Goal: Transaction & Acquisition: Purchase product/service

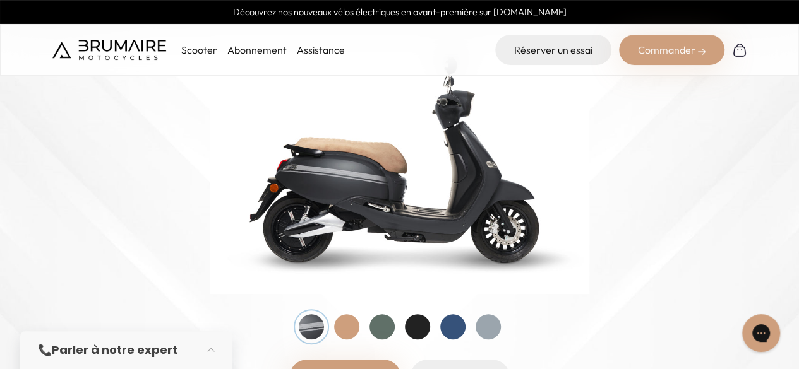
scroll to position [253, 0]
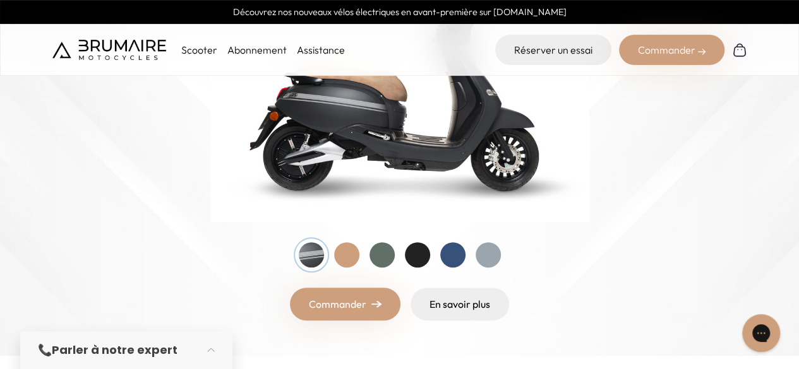
click at [490, 251] on div at bounding box center [487, 254] width 25 height 25
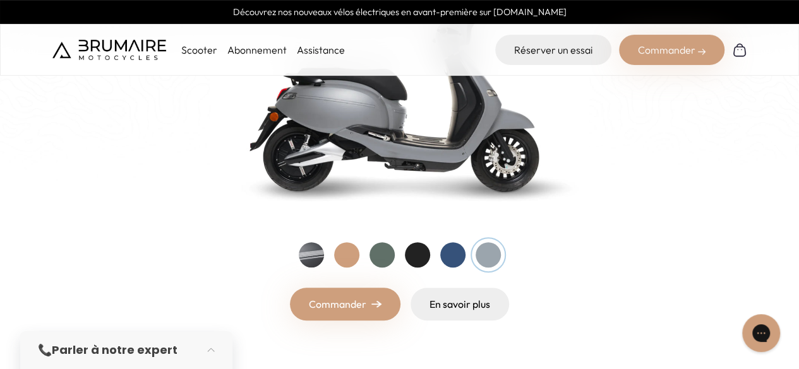
click at [455, 262] on div at bounding box center [452, 254] width 25 height 25
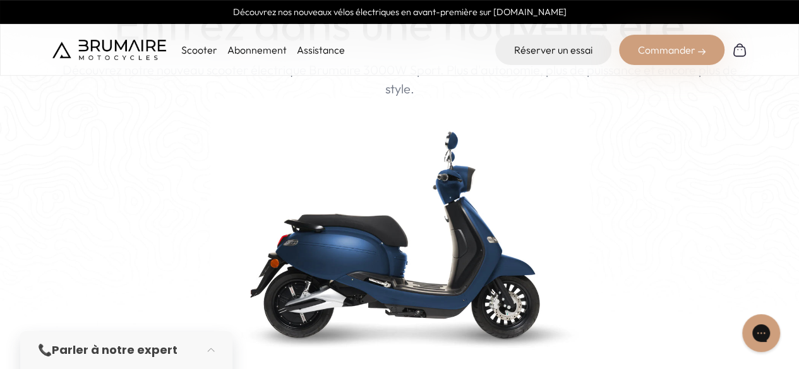
scroll to position [189, 0]
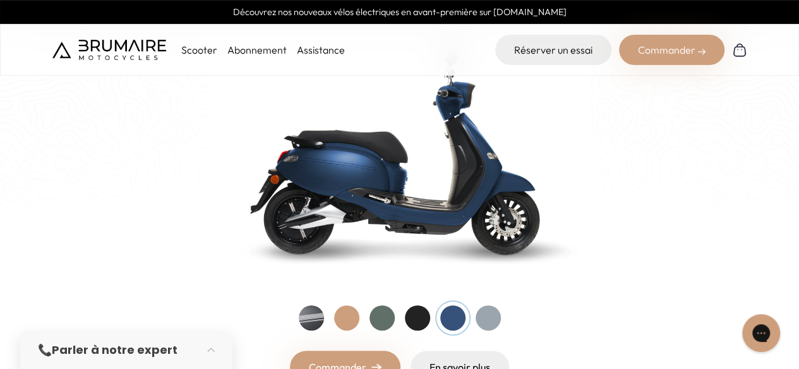
click at [347, 313] on div at bounding box center [346, 318] width 25 height 25
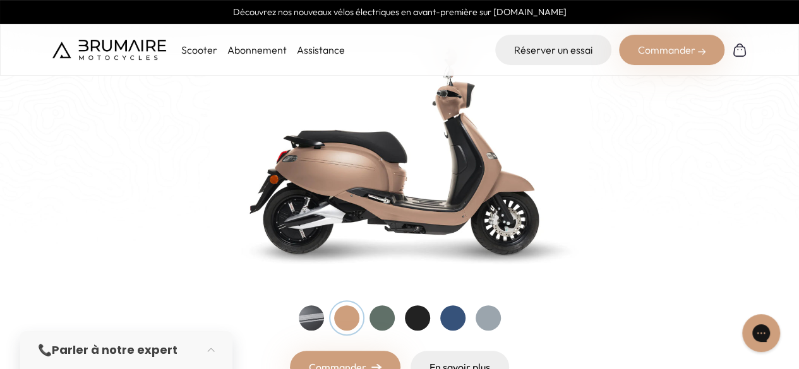
click at [374, 313] on div at bounding box center [381, 318] width 25 height 25
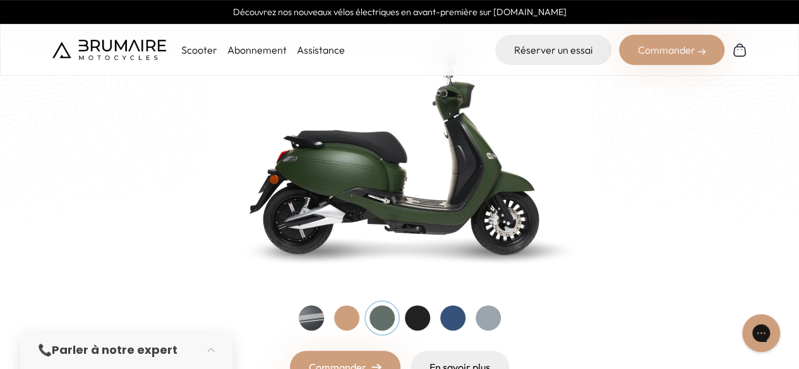
click at [416, 316] on div at bounding box center [417, 318] width 25 height 25
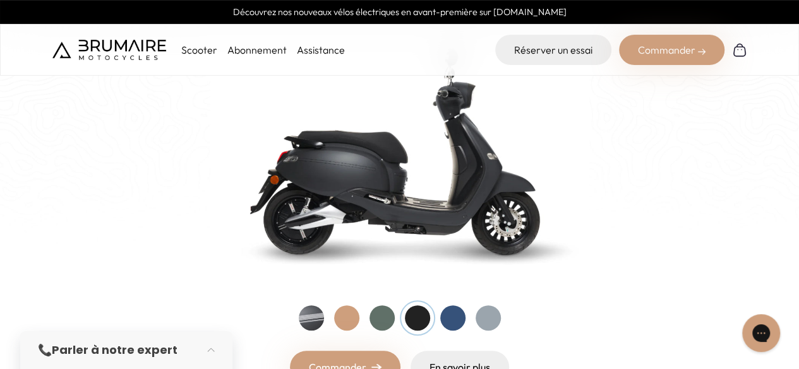
click at [316, 318] on div at bounding box center [311, 318] width 25 height 25
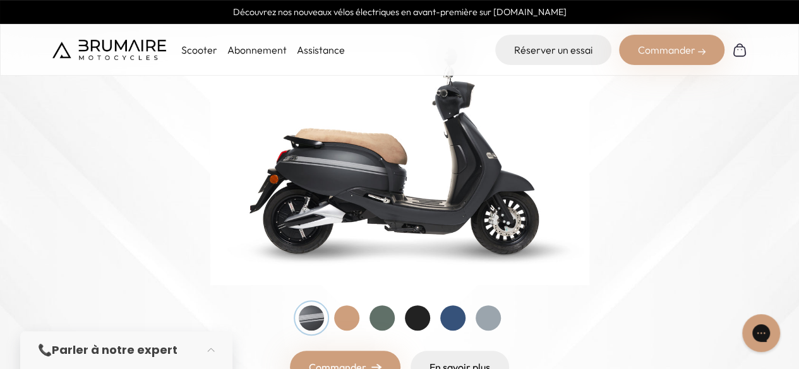
click at [196, 47] on p "Scooter" at bounding box center [199, 49] width 36 height 15
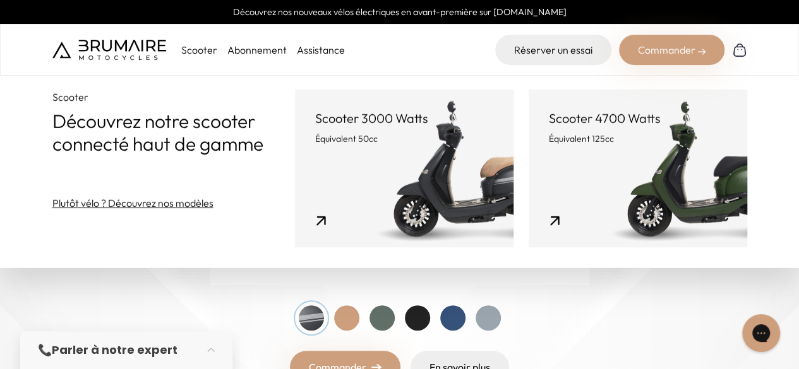
click at [268, 49] on link "Abonnement" at bounding box center [256, 50] width 59 height 13
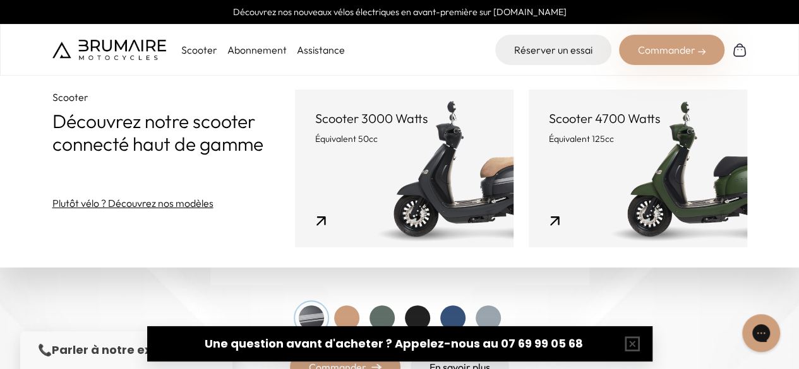
click at [123, 55] on img at bounding box center [109, 50] width 114 height 20
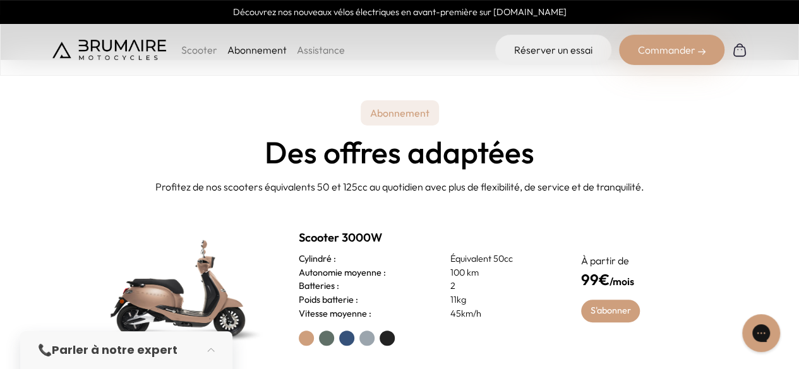
scroll to position [316, 0]
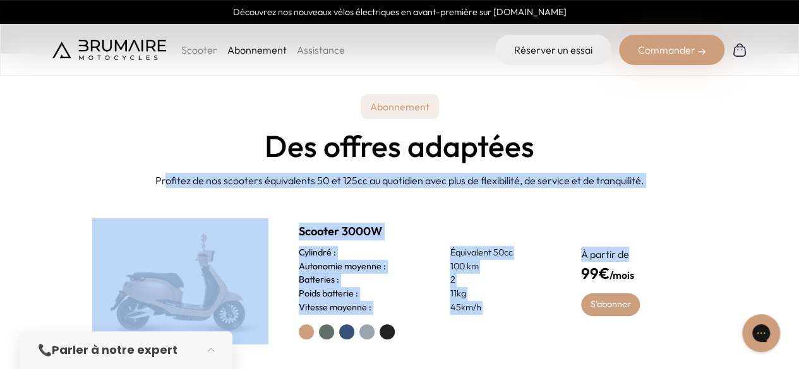
drag, startPoint x: 184, startPoint y: 187, endPoint x: 616, endPoint y: 188, distance: 432.5
click at [668, 189] on section "Abonnement Des offres adaptées Profitez de nos scooters équivalents 50 et 125cc…" at bounding box center [399, 308] width 799 height 509
click at [322, 186] on p "Profitez de nos scooters équivalents 50 et 125cc au quotidien avec plus de flex…" at bounding box center [399, 180] width 778 height 15
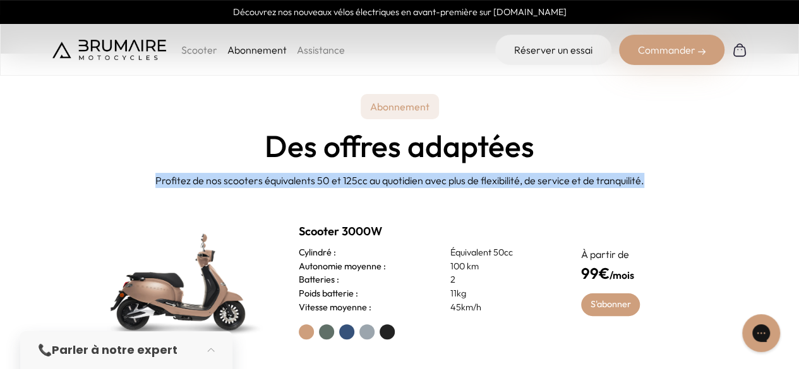
drag, startPoint x: 155, startPoint y: 179, endPoint x: 707, endPoint y: 187, distance: 551.9
click at [707, 187] on p "Profitez de nos scooters équivalents 50 et 125cc au quotidien avec plus de flex…" at bounding box center [399, 180] width 778 height 15
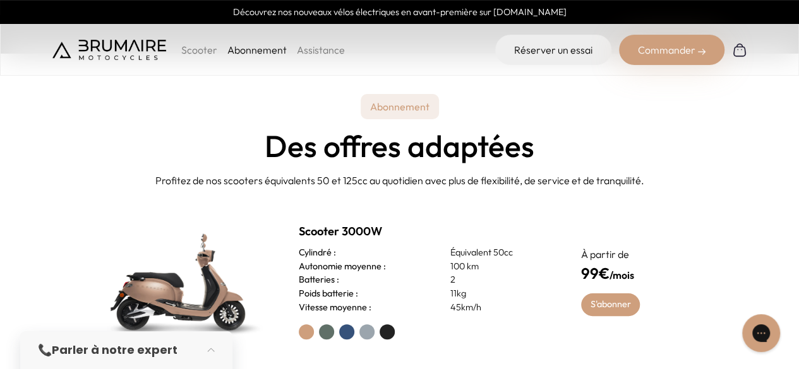
click at [303, 212] on div "Scooter 3000W Cylindré : Équivalent 50cc Autonomie moyenne : 100 km Batteries :…" at bounding box center [399, 282] width 695 height 188
click at [456, 254] on p "Équivalent 50cc" at bounding box center [500, 253] width 100 height 14
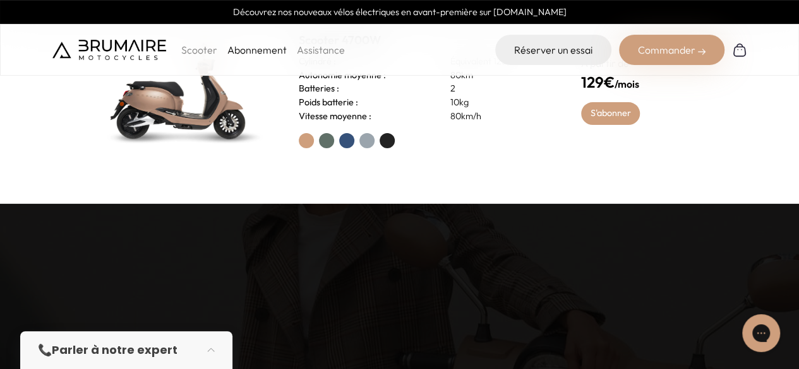
scroll to position [379, 0]
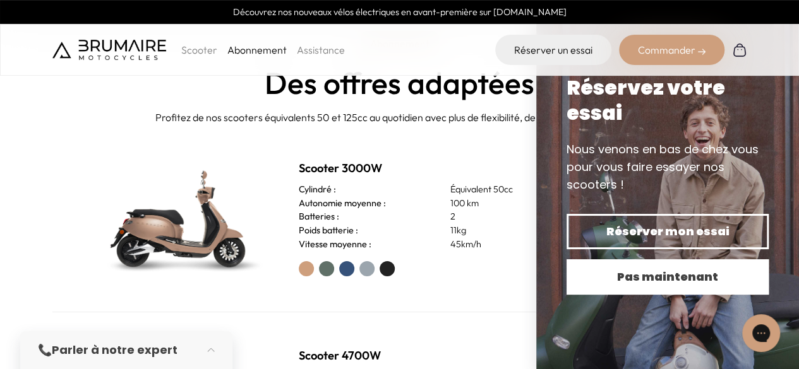
click at [626, 273] on span "Pas maintenant" at bounding box center [667, 277] width 158 height 18
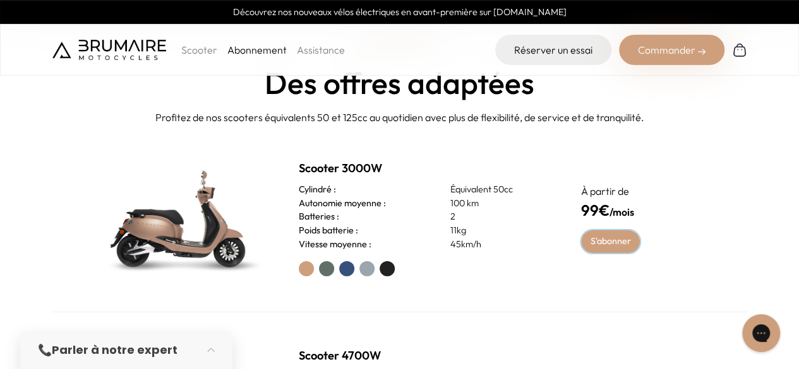
drag, startPoint x: 614, startPoint y: 239, endPoint x: 606, endPoint y: 242, distance: 8.0
click at [613, 239] on link "S'abonner" at bounding box center [610, 241] width 59 height 23
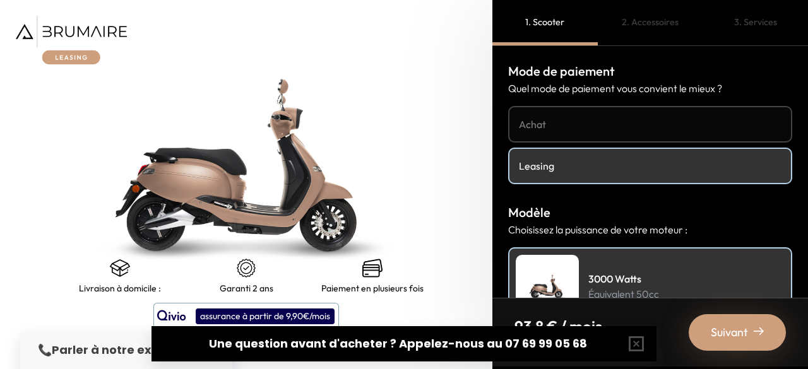
click at [629, 126] on h4 "Achat" at bounding box center [650, 124] width 263 height 15
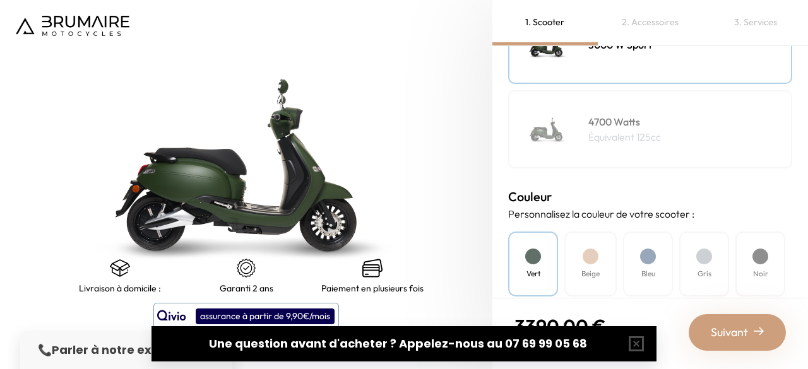
scroll to position [126, 0]
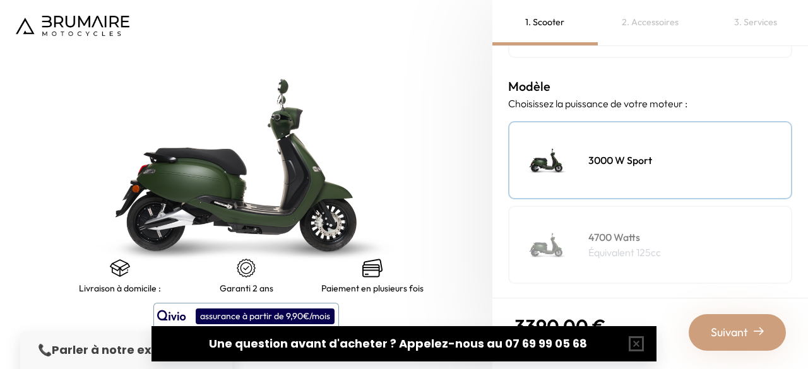
drag, startPoint x: 629, startPoint y: 147, endPoint x: 765, endPoint y: 148, distance: 136.4
click at [629, 147] on div "3000 W Sport" at bounding box center [650, 160] width 284 height 78
drag, startPoint x: 662, startPoint y: 95, endPoint x: 799, endPoint y: 97, distance: 137.7
click at [663, 96] on p "Choisissez la puissance de votre moteur :" at bounding box center [650, 103] width 284 height 15
click at [626, 174] on div "3000 W Sport" at bounding box center [650, 160] width 284 height 78
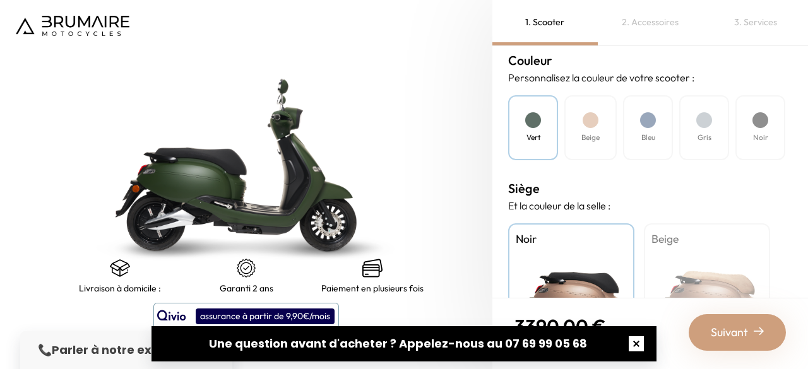
scroll to position [379, 0]
click at [638, 342] on button "button" at bounding box center [636, 344] width 40 height 40
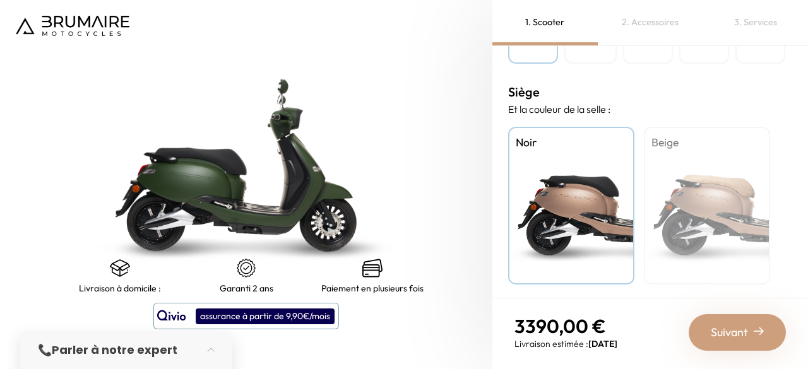
scroll to position [477, 0]
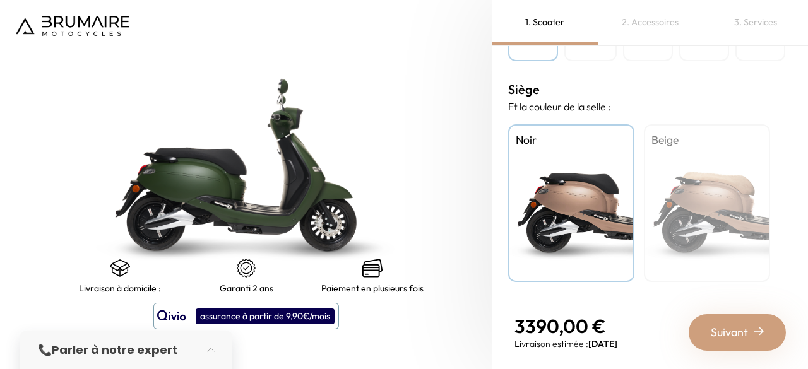
click at [736, 193] on div "Beige" at bounding box center [707, 203] width 126 height 158
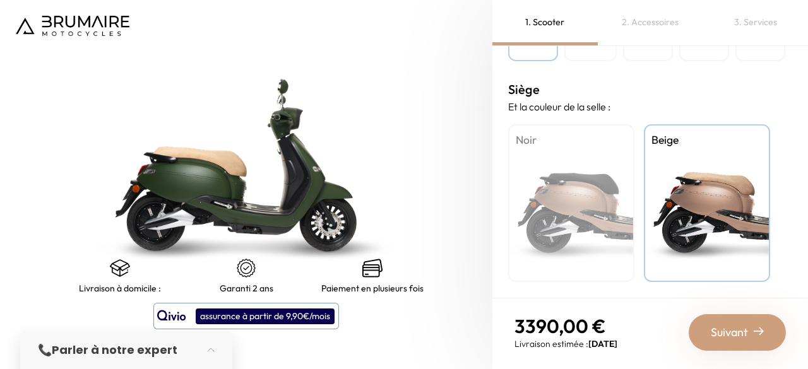
click at [590, 206] on div "Noir" at bounding box center [571, 203] width 126 height 158
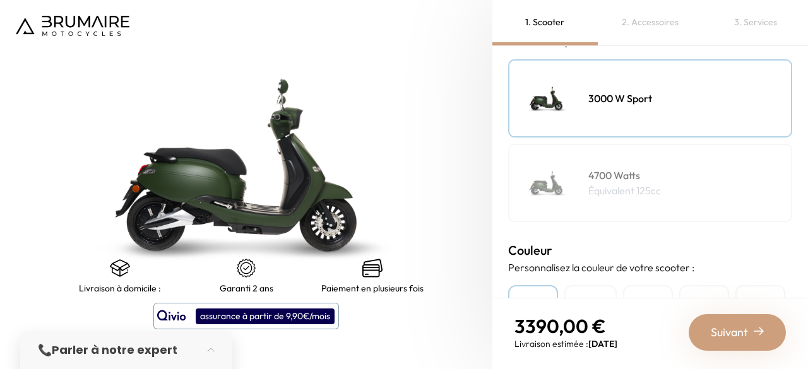
scroll to position [0, 0]
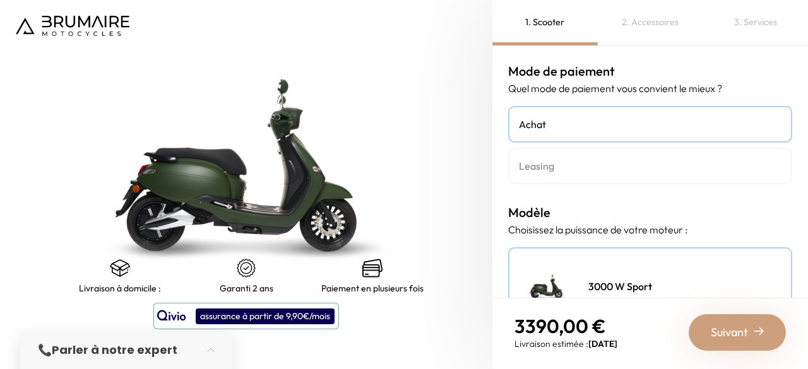
click at [586, 175] on link "Leasing" at bounding box center [650, 166] width 284 height 37
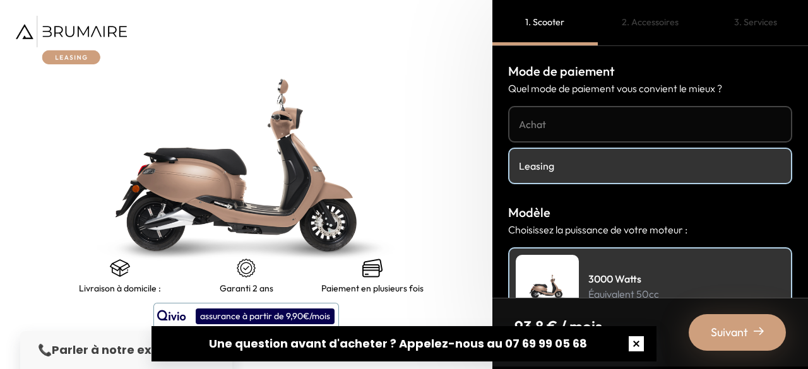
click at [638, 343] on button "button" at bounding box center [636, 344] width 40 height 40
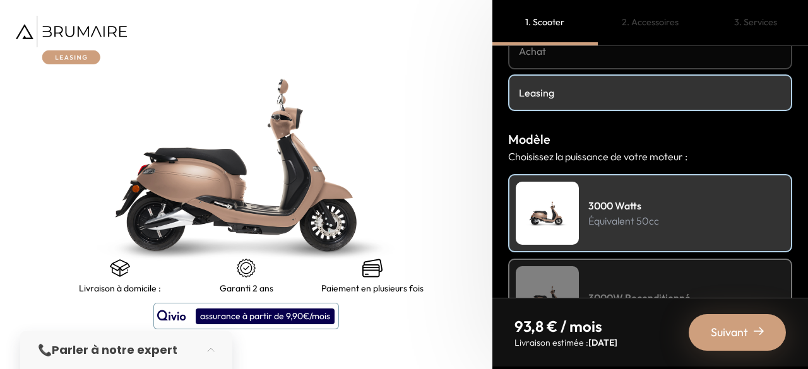
scroll to position [126, 0]
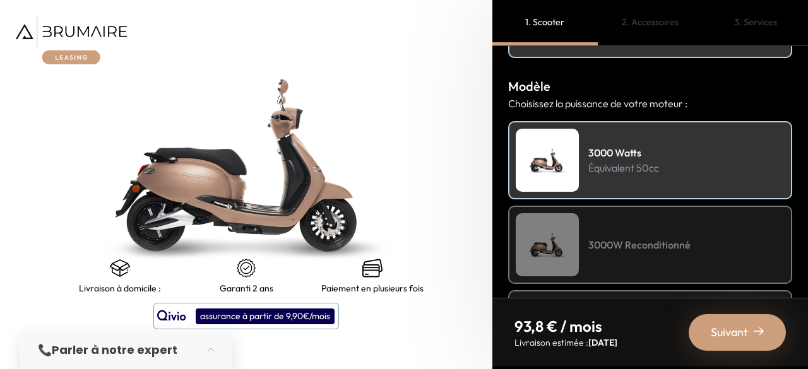
click at [598, 146] on h4 "3000 Watts" at bounding box center [623, 152] width 71 height 15
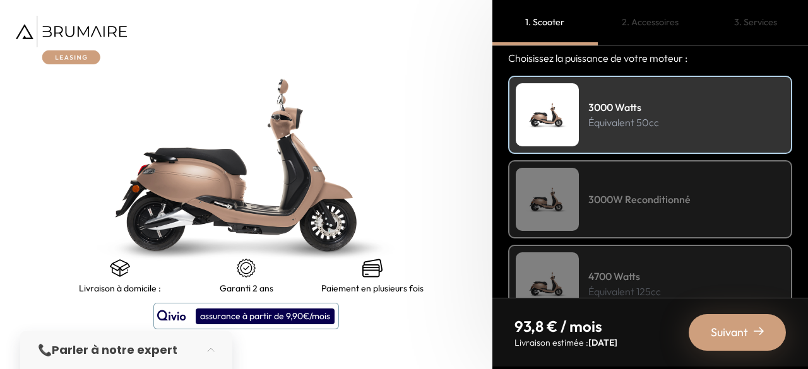
scroll to position [253, 0]
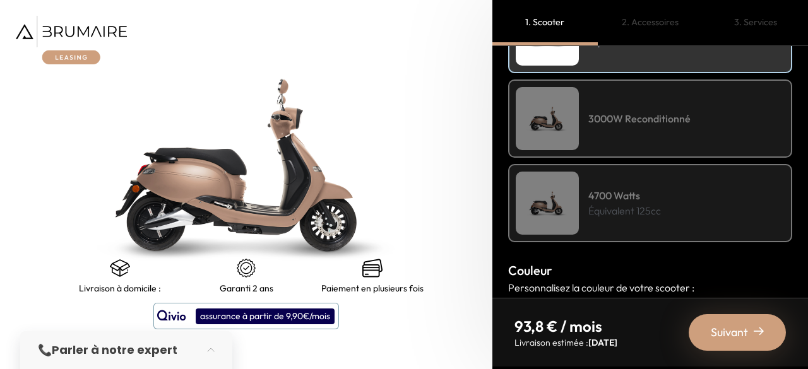
click at [621, 112] on h4 "3000W Reconditionné" at bounding box center [639, 118] width 102 height 15
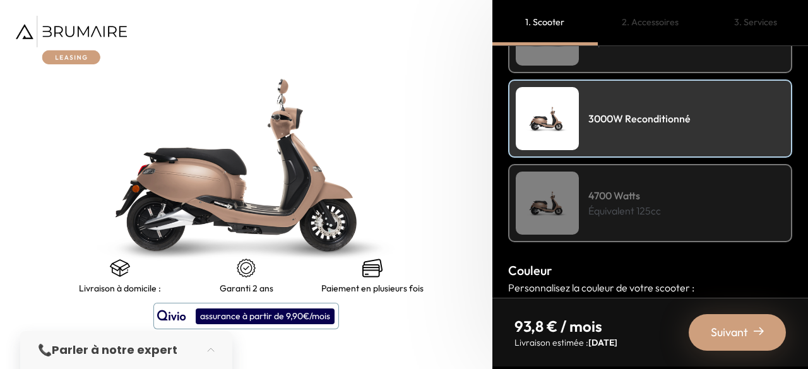
scroll to position [126, 0]
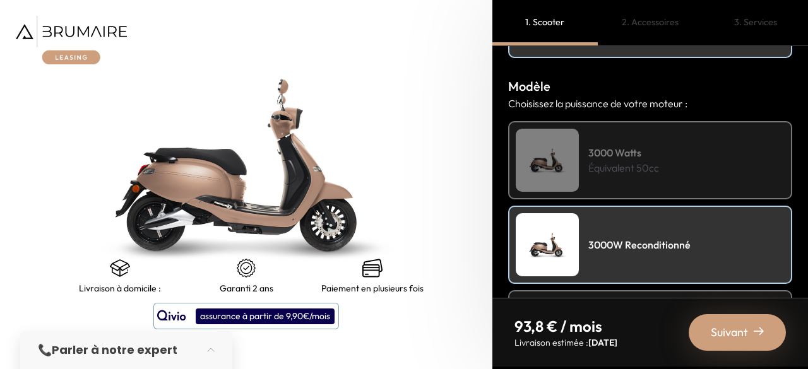
click at [692, 155] on div "3000 Watts Équivalent 50cc" at bounding box center [650, 160] width 284 height 78
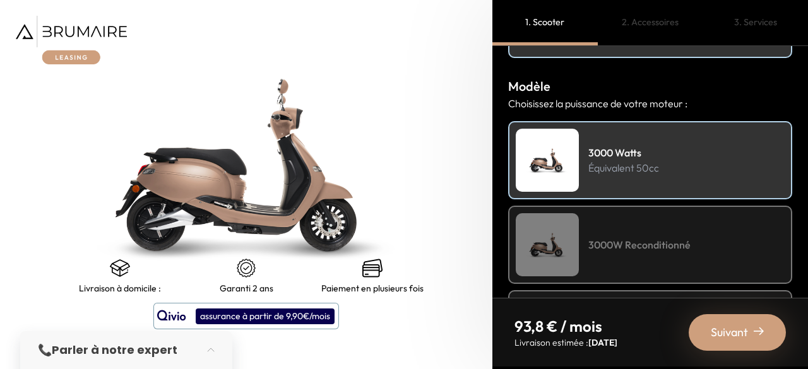
drag, startPoint x: 695, startPoint y: 227, endPoint x: 754, endPoint y: 209, distance: 62.1
click at [697, 227] on div "3000W Reconditionné" at bounding box center [650, 245] width 284 height 78
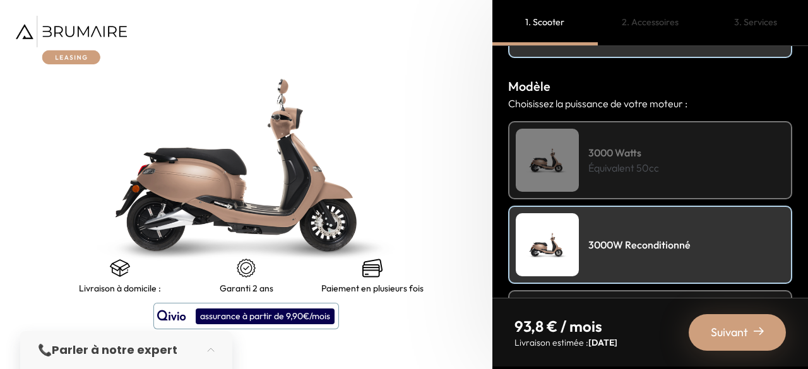
drag, startPoint x: 719, startPoint y: 158, endPoint x: 787, endPoint y: 166, distance: 68.0
click at [729, 161] on div "3000 Watts Équivalent 50cc" at bounding box center [650, 160] width 284 height 78
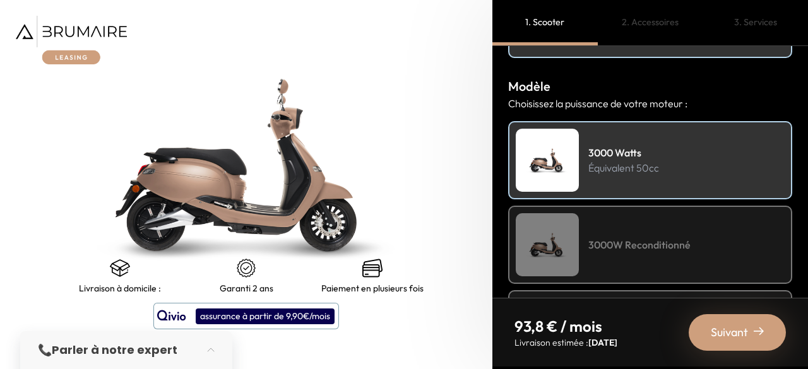
click at [650, 275] on div "3000W Reconditionné" at bounding box center [650, 245] width 284 height 78
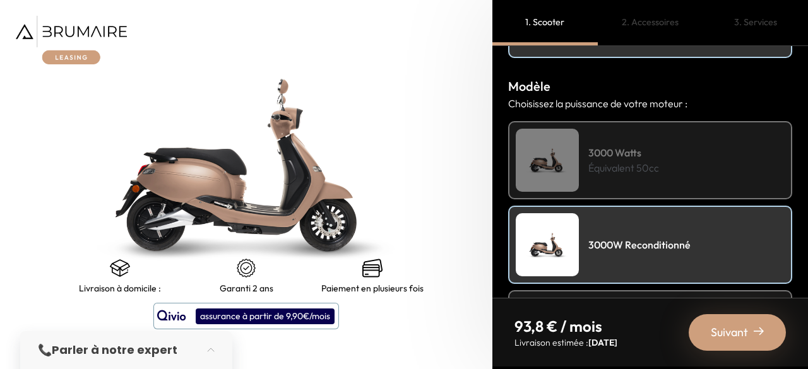
drag, startPoint x: 705, startPoint y: 150, endPoint x: 769, endPoint y: 196, distance: 79.6
click at [730, 165] on div "3000 Watts Équivalent 50cc" at bounding box center [650, 160] width 284 height 78
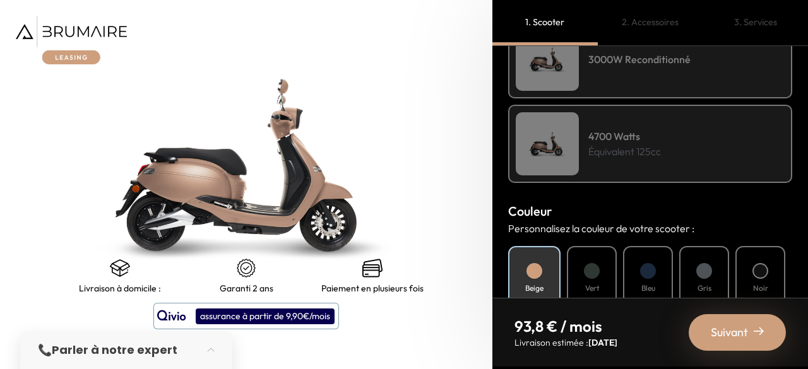
scroll to position [379, 0]
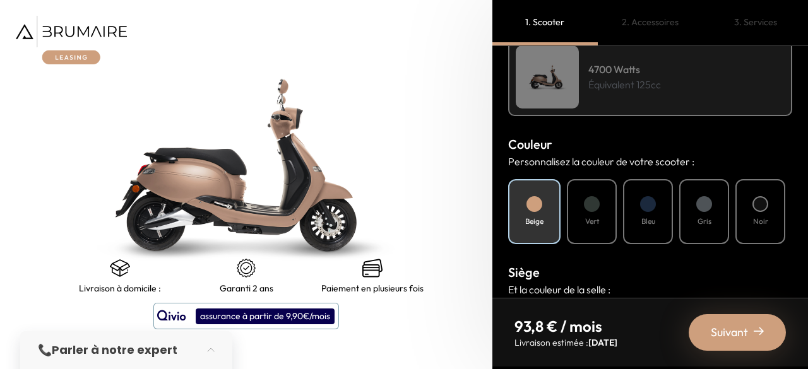
click at [615, 209] on div "Vert" at bounding box center [592, 211] width 50 height 65
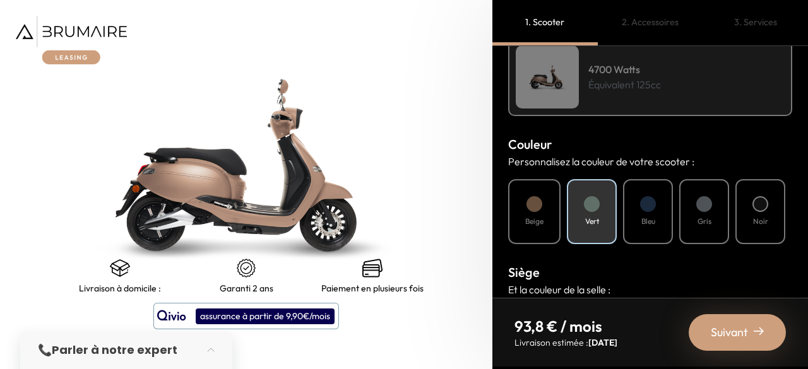
click at [604, 215] on div "Vert" at bounding box center [592, 211] width 50 height 65
click at [647, 216] on h4 "Bleu" at bounding box center [648, 221] width 14 height 11
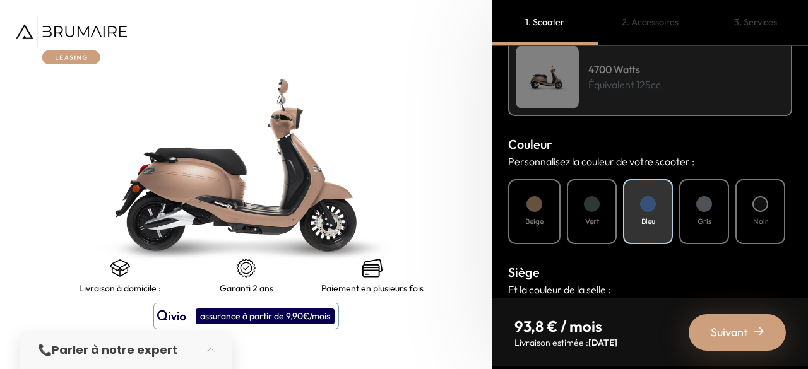
click at [732, 215] on div "Beige Vert Bleu Gris Noir" at bounding box center [650, 211] width 284 height 65
click at [770, 212] on div "Noir" at bounding box center [761, 211] width 50 height 65
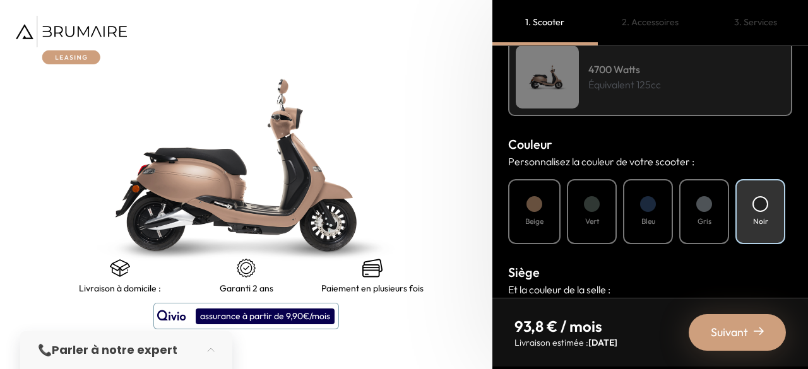
click at [701, 209] on div at bounding box center [704, 204] width 16 height 16
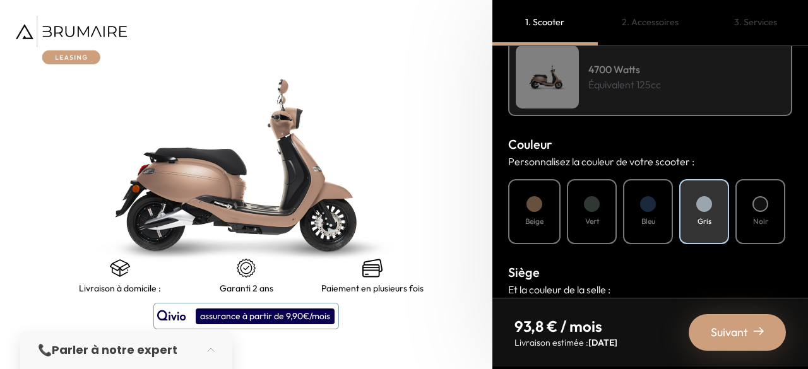
click at [546, 203] on div "Beige" at bounding box center [534, 211] width 52 height 65
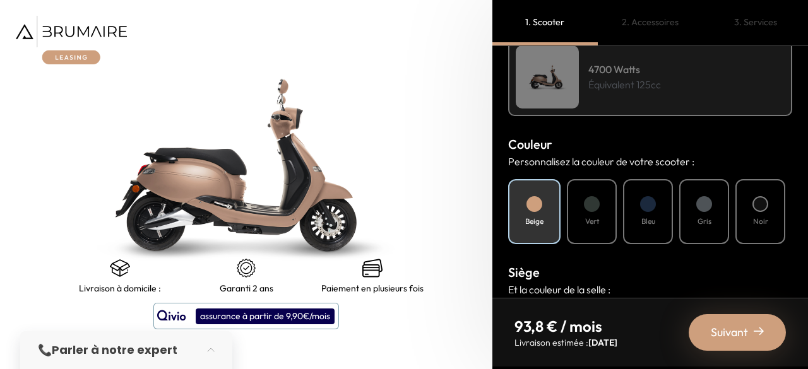
click at [583, 186] on div "Vert" at bounding box center [592, 211] width 50 height 65
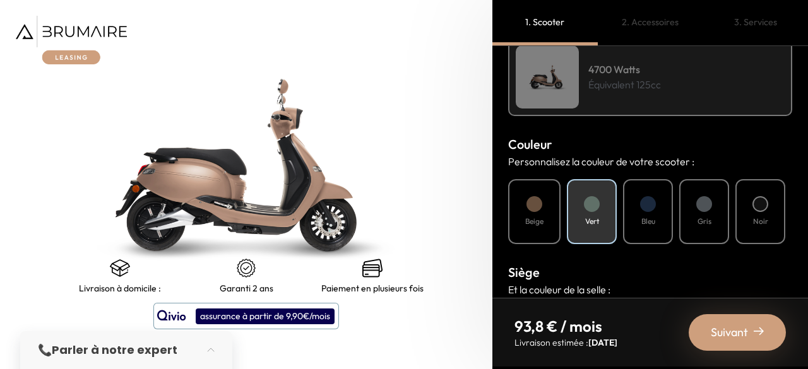
click at [718, 218] on div "Gris" at bounding box center [704, 211] width 50 height 65
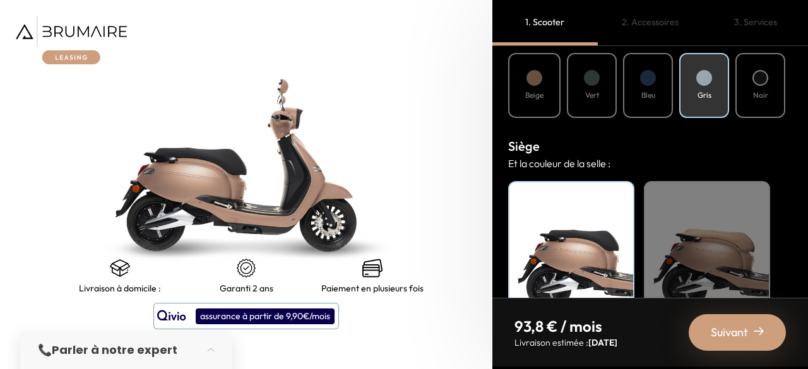
scroll to position [562, 0]
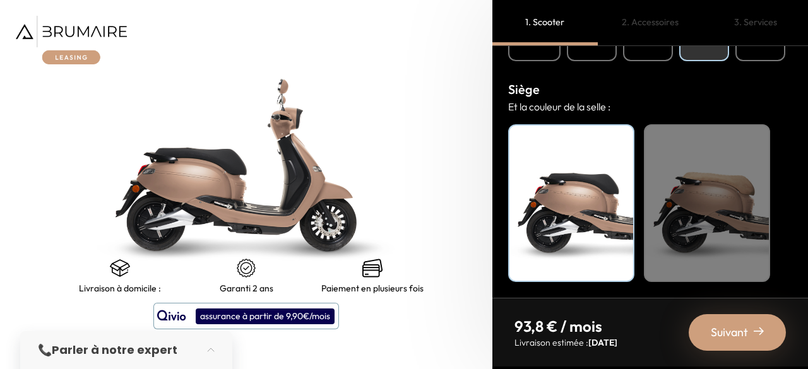
drag, startPoint x: 712, startPoint y: 206, endPoint x: 614, endPoint y: 207, distance: 98.5
click at [710, 206] on div "Beige" at bounding box center [707, 203] width 126 height 158
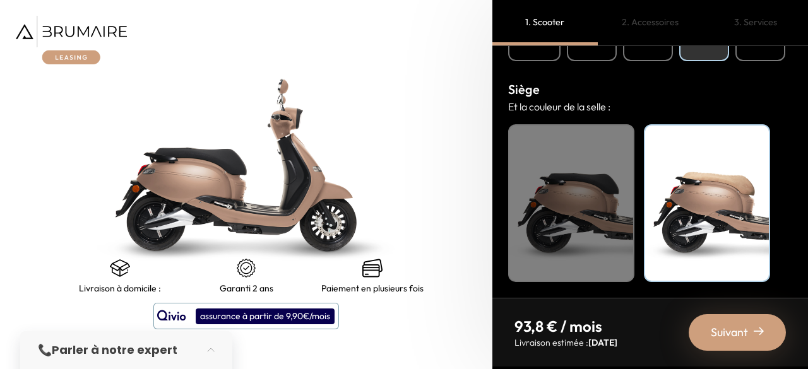
click at [587, 217] on div "Noir" at bounding box center [571, 203] width 126 height 158
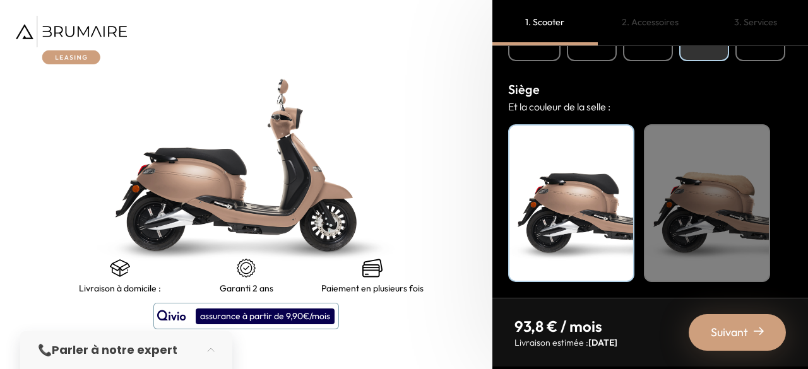
click at [765, 331] on div "Suivant" at bounding box center [737, 332] width 97 height 37
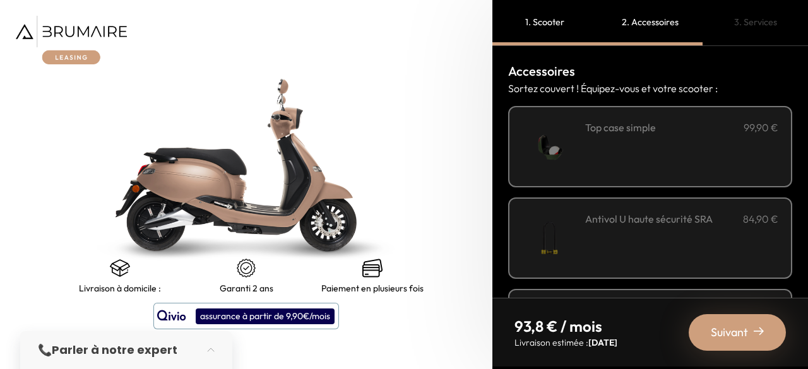
click at [674, 155] on div "**********" at bounding box center [681, 147] width 193 height 54
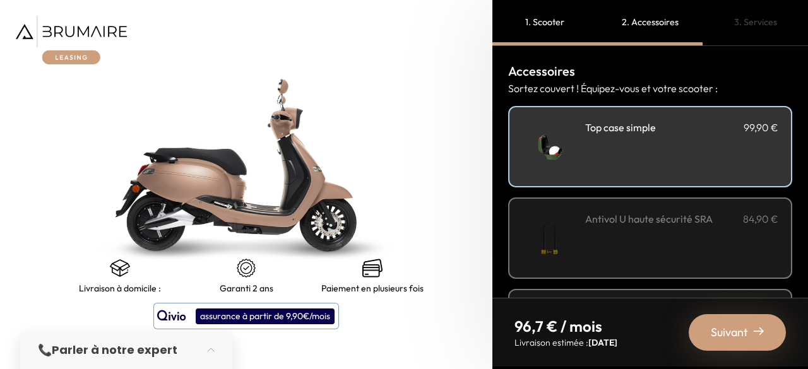
scroll to position [63, 0]
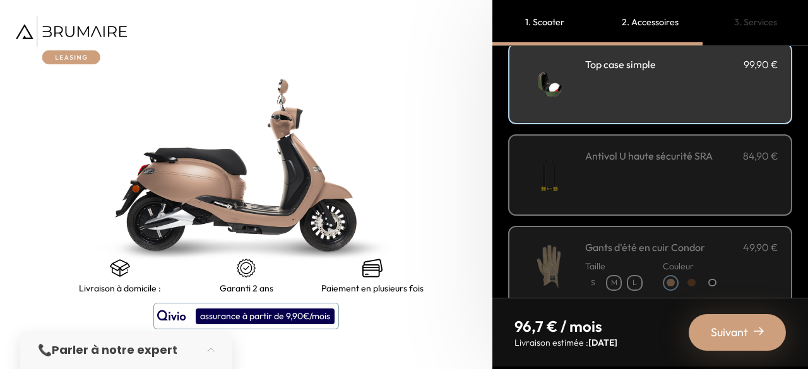
click at [694, 167] on div "Antivol U haute sécurité SRA 84,90 €" at bounding box center [681, 175] width 193 height 54
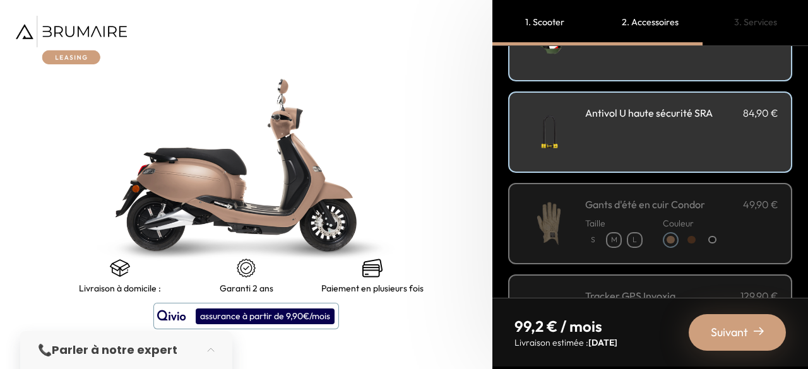
scroll to position [126, 0]
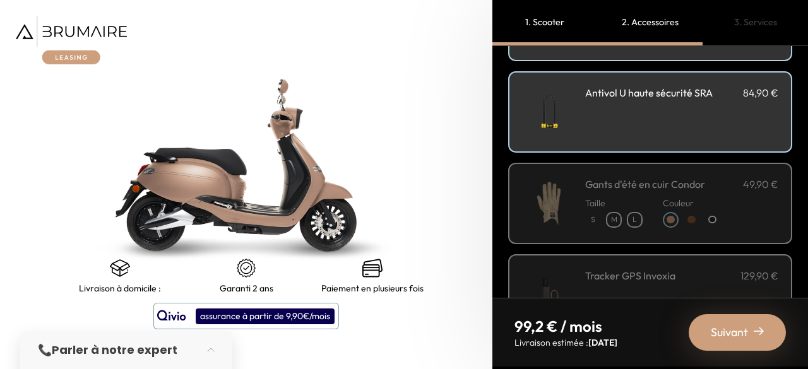
click at [682, 195] on div "Couleur" at bounding box center [691, 210] width 57 height 36
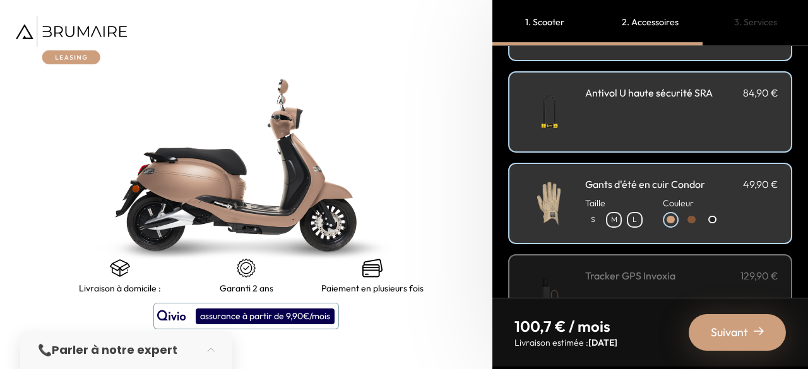
click at [605, 181] on div "Gants d'été en cuir Condor 49,90 € Taille Couleur" at bounding box center [650, 203] width 284 height 81
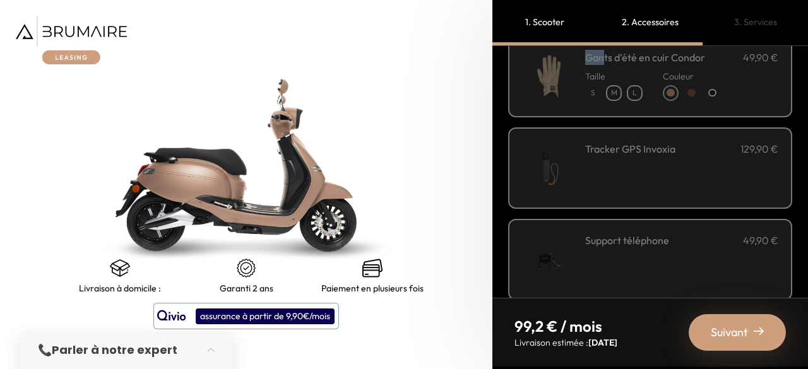
scroll to position [316, 0]
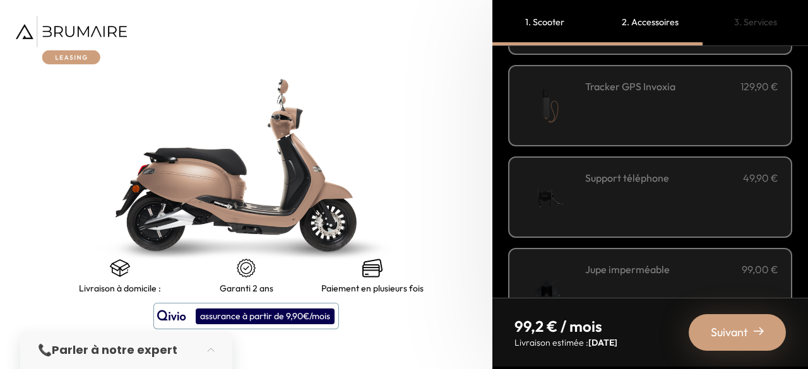
click at [726, 98] on div "Tracker GPS Invoxia 129,90 €" at bounding box center [681, 106] width 193 height 54
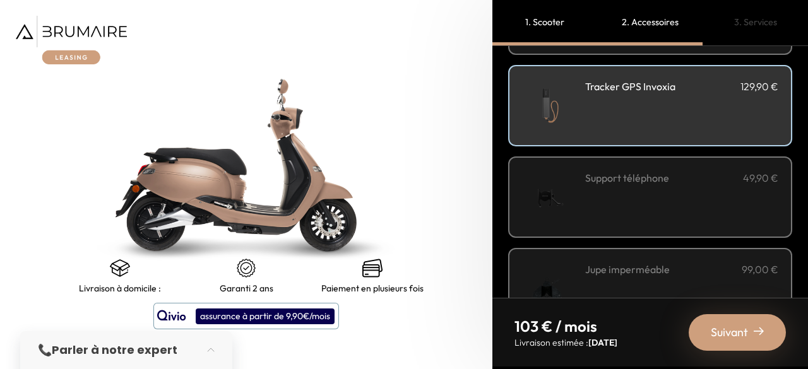
click at [640, 97] on div "Tracker GPS Invoxia 129,90 €" at bounding box center [681, 106] width 193 height 54
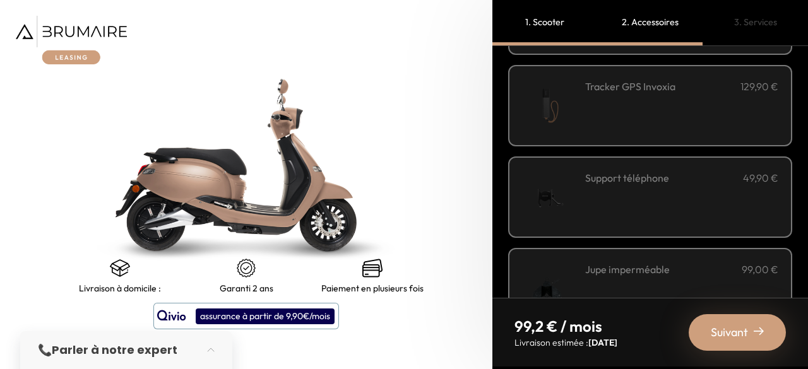
drag, startPoint x: 690, startPoint y: 177, endPoint x: 783, endPoint y: 169, distance: 93.2
click at [690, 176] on div "Support téléphone 49,90 €" at bounding box center [681, 177] width 193 height 15
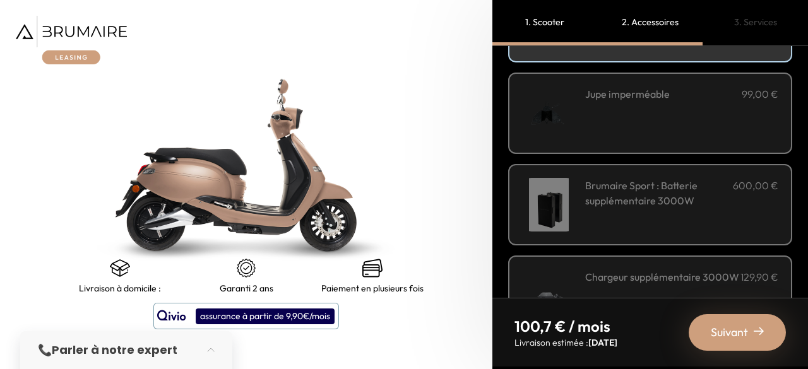
scroll to position [505, 0]
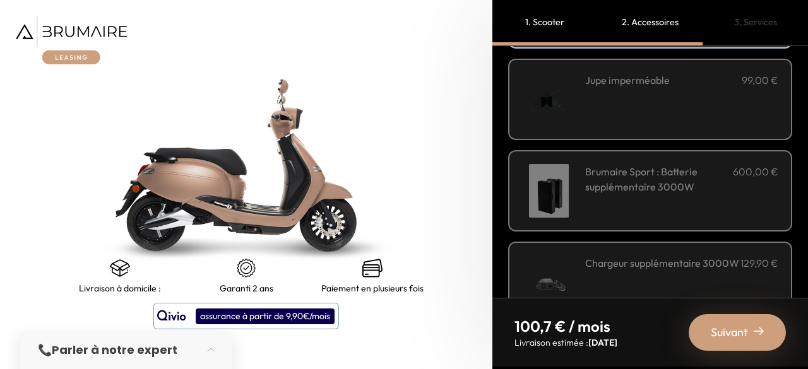
drag, startPoint x: 667, startPoint y: 114, endPoint x: 724, endPoint y: 114, distance: 56.8
click at [674, 114] on div "Jupe imperméable 99,00 €" at bounding box center [681, 100] width 193 height 54
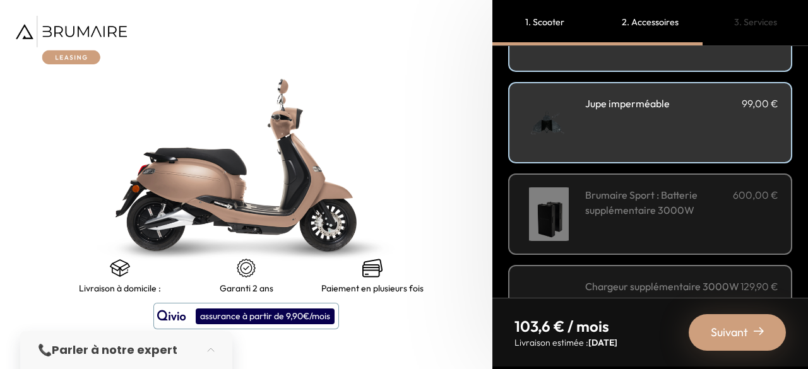
scroll to position [419, 0]
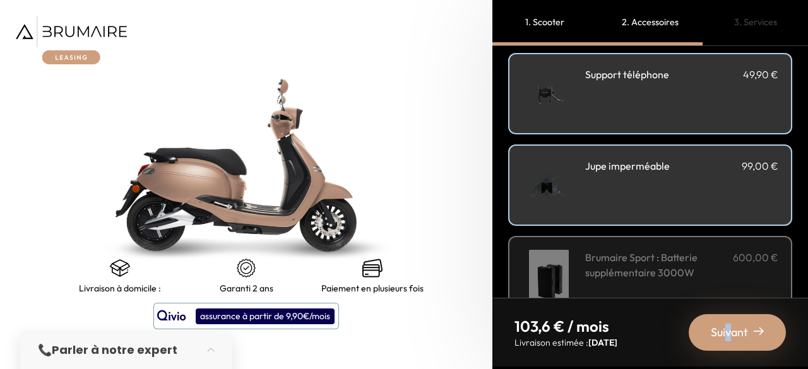
click at [729, 331] on span "Suivant" at bounding box center [729, 333] width 37 height 18
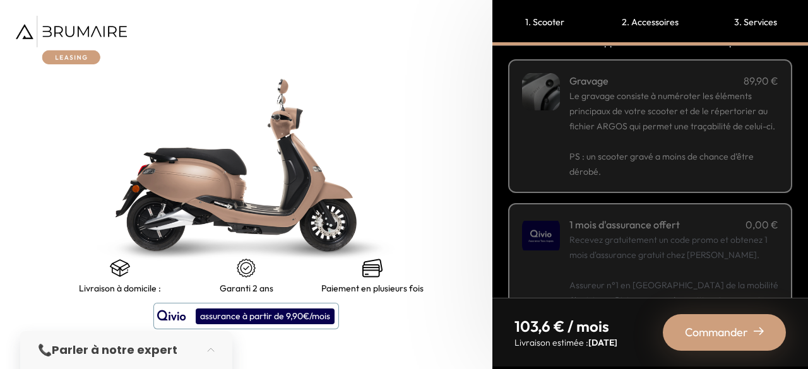
scroll to position [63, 0]
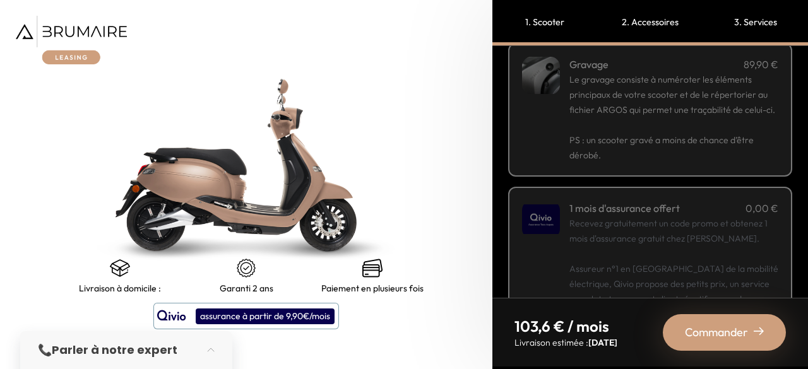
click at [707, 153] on span "PS : un scooter gravé a moins de chance d’être dérobé." at bounding box center [662, 147] width 184 height 27
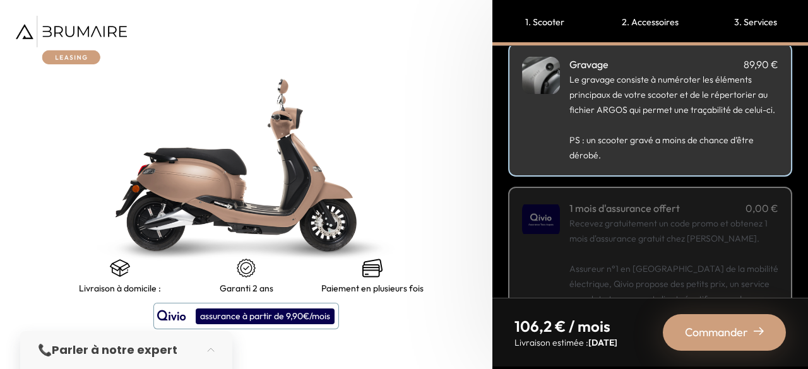
click at [743, 151] on span "PS : un scooter gravé a moins de chance d’être dérobé." at bounding box center [662, 147] width 184 height 27
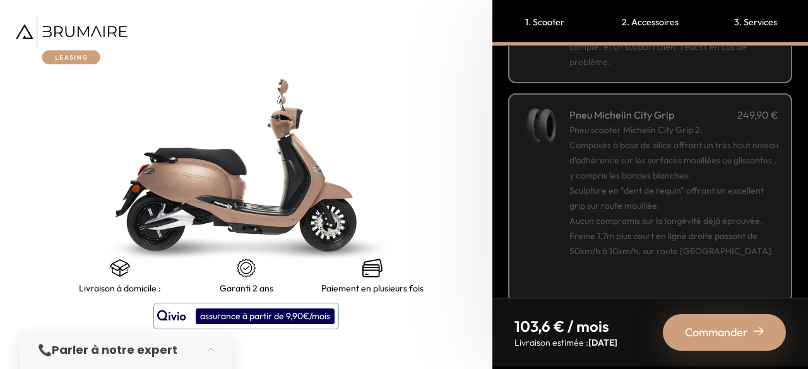
scroll to position [336, 0]
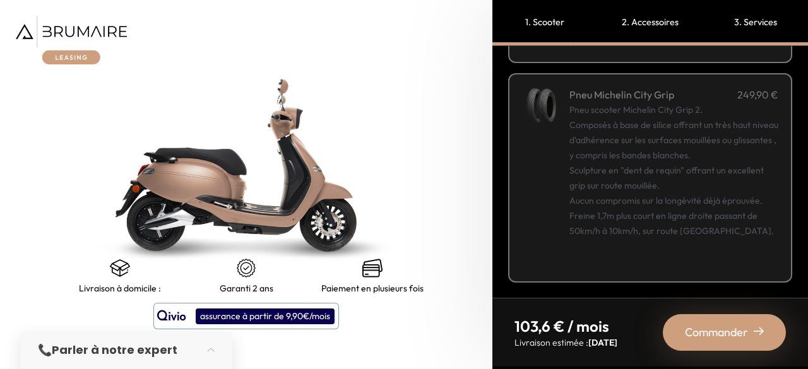
click at [753, 230] on div "Pneu scooter Michelin City Grip 2. Composés à base de silice offrant un très ha…" at bounding box center [674, 185] width 209 height 167
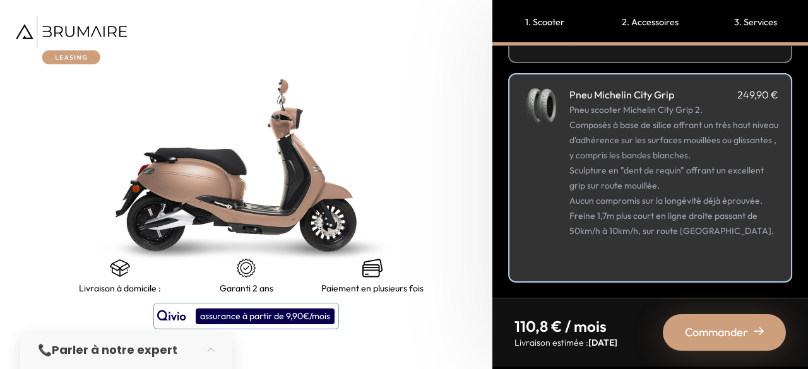
click at [735, 333] on span "Commander" at bounding box center [716, 333] width 63 height 18
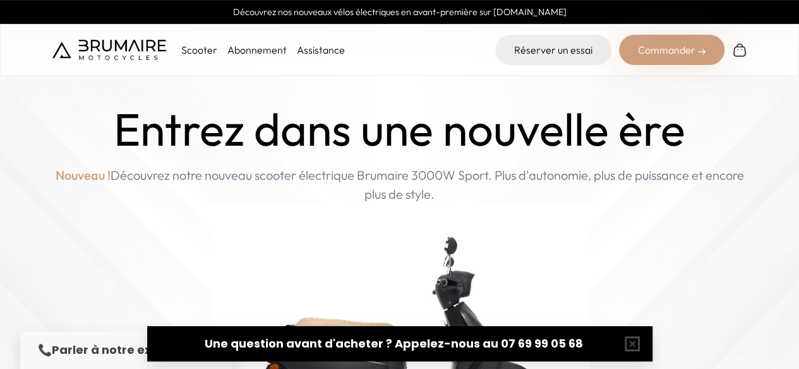
click at [195, 55] on p "Scooter" at bounding box center [199, 49] width 36 height 15
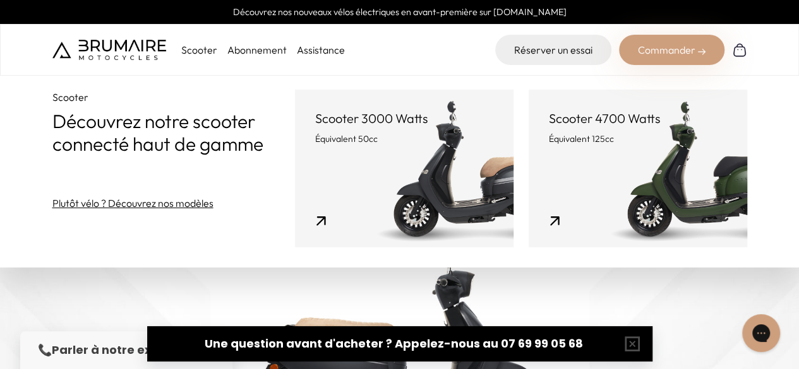
click at [421, 148] on link "Scooter 3000 Watts Équivalent 50cc" at bounding box center [404, 169] width 218 height 158
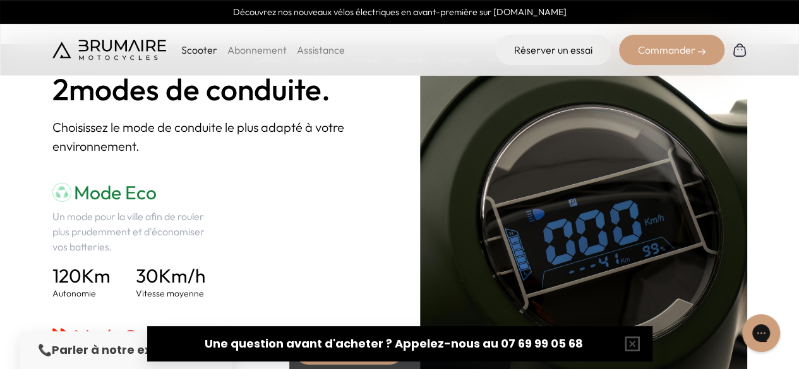
scroll to position [1768, 0]
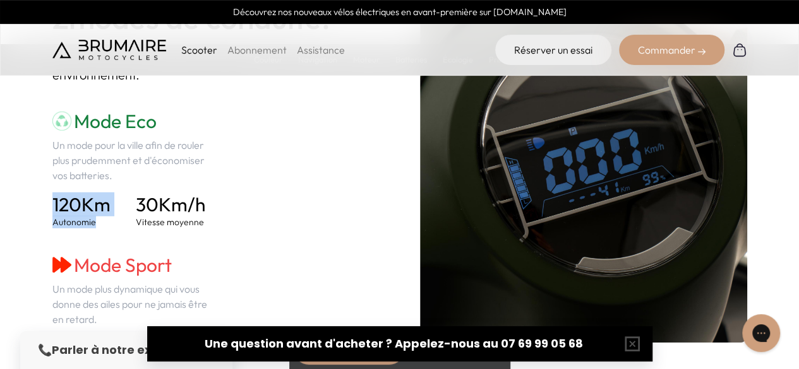
drag, startPoint x: 69, startPoint y: 200, endPoint x: 136, endPoint y: 201, distance: 66.9
click at [136, 201] on div "120 Km Autonomie 30 Km/h Vitesse moyenne" at bounding box center [134, 210] width 164 height 35
click at [250, 204] on div "Mode Eco Un mode pour la ville afin de rouler plus prudemment et d'économiser v…" at bounding box center [215, 241] width 327 height 263
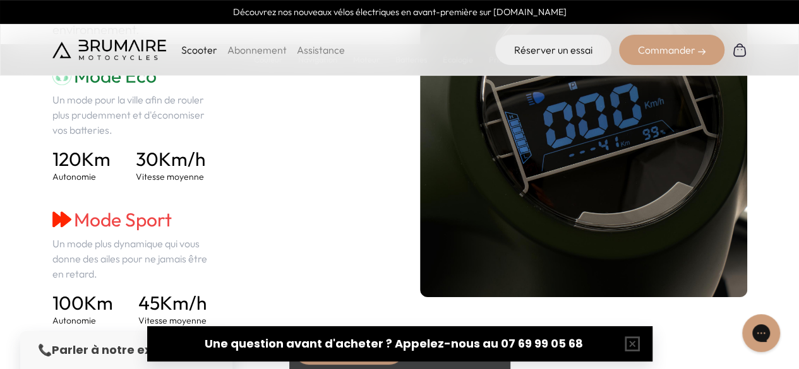
scroll to position [1894, 0]
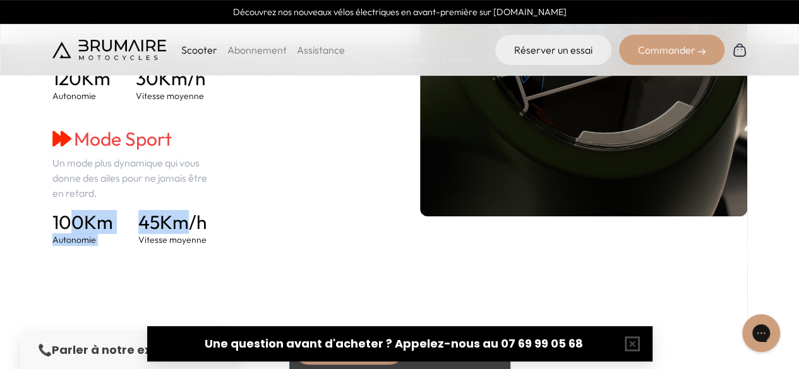
drag, startPoint x: 68, startPoint y: 224, endPoint x: 184, endPoint y: 226, distance: 116.8
click at [184, 226] on div "100 Km Autonomie 45 Km/h Vitesse moyenne" at bounding box center [134, 228] width 164 height 35
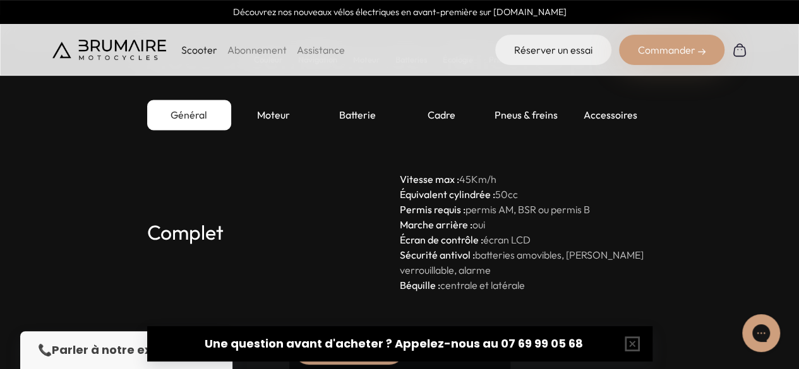
scroll to position [3536, 0]
